Goal: Transaction & Acquisition: Download file/media

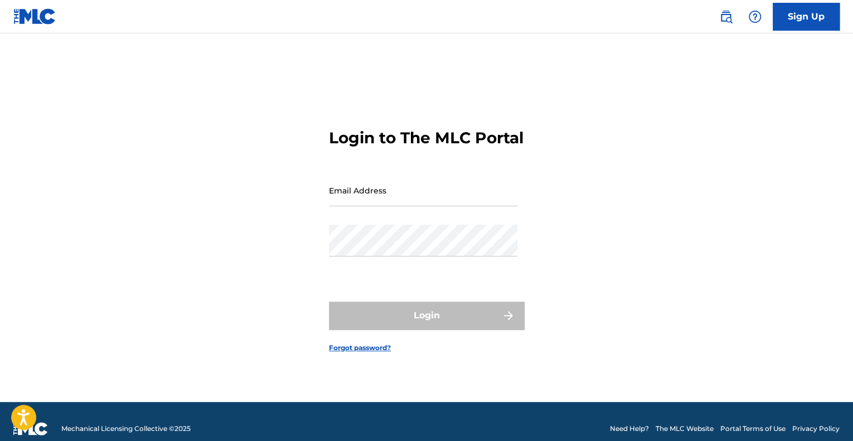
click at [383, 222] on div "Email Address" at bounding box center [423, 199] width 188 height 50
click at [386, 206] on input "Email Address" at bounding box center [423, 190] width 188 height 32
paste input "[EMAIL_ADDRESS][DOMAIN_NAME]"
type input "[EMAIL_ADDRESS][DOMAIN_NAME]"
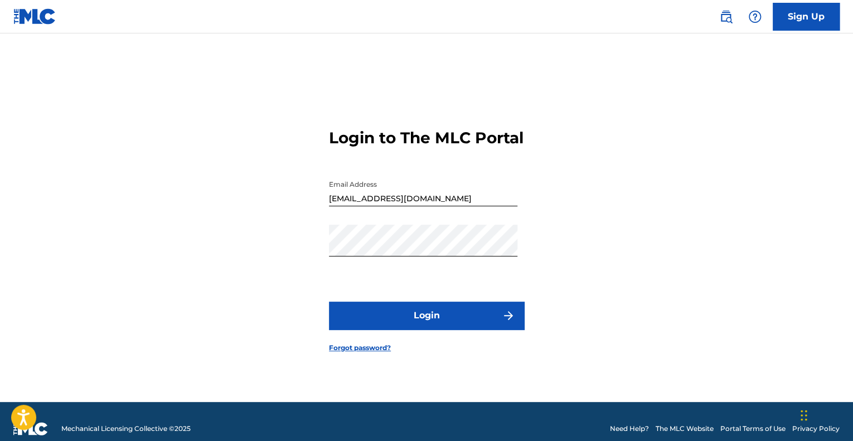
click at [435, 322] on button "Login" at bounding box center [426, 315] width 195 height 28
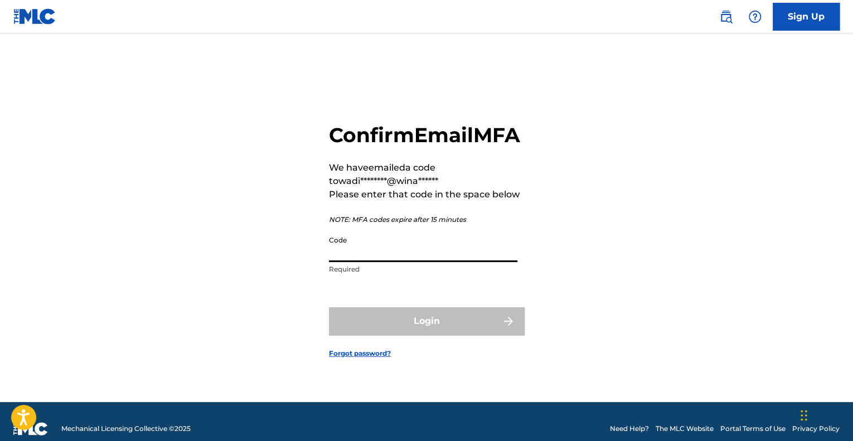
click at [357, 262] on input "Code" at bounding box center [423, 246] width 188 height 32
paste input "399875"
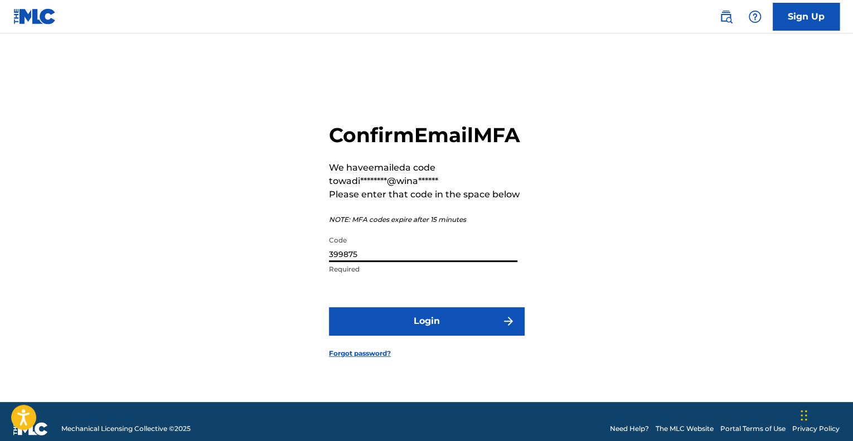
type input "399875"
click at [460, 335] on button "Login" at bounding box center [426, 321] width 195 height 28
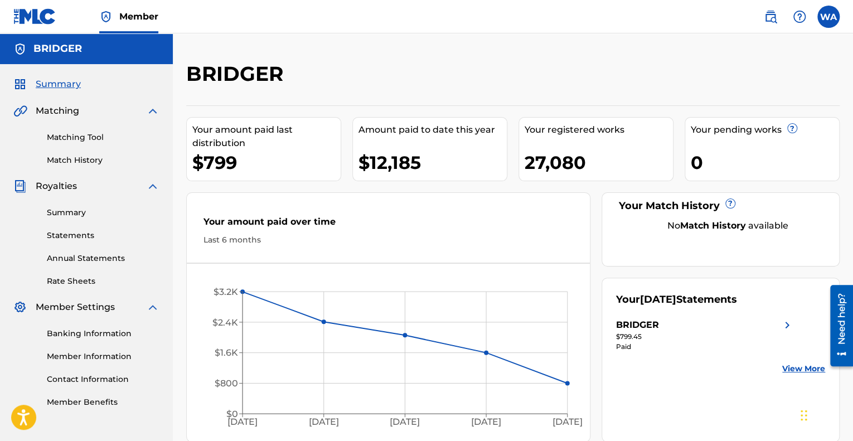
click at [795, 367] on link "View More" at bounding box center [803, 369] width 43 height 12
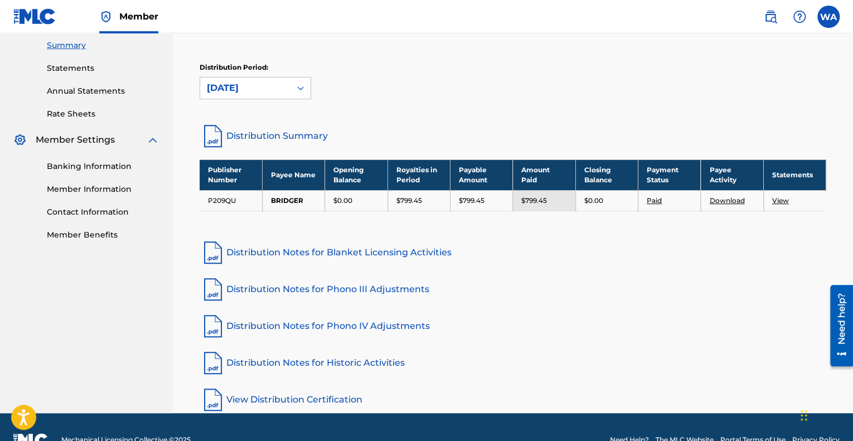
scroll to position [192, 0]
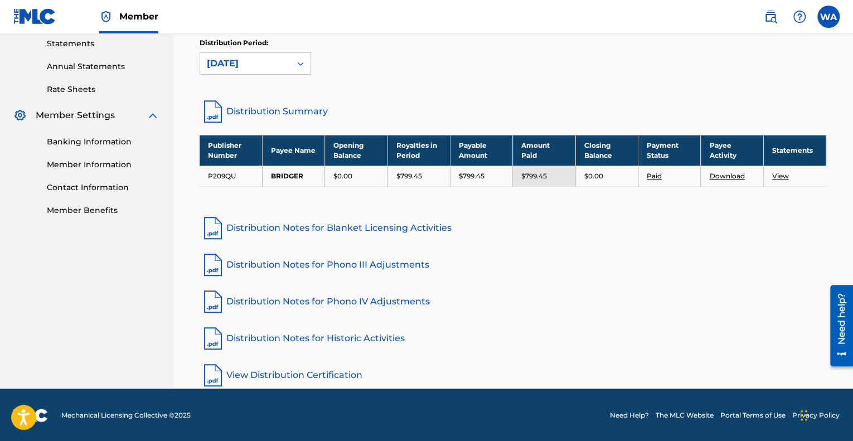
click at [715, 173] on link "Download" at bounding box center [726, 176] width 35 height 8
